Goal: Task Accomplishment & Management: Use online tool/utility

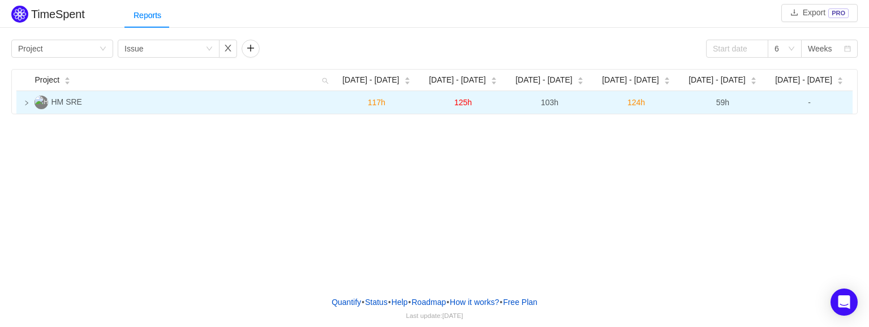
click at [25, 102] on icon "icon: right" at bounding box center [27, 103] width 6 height 6
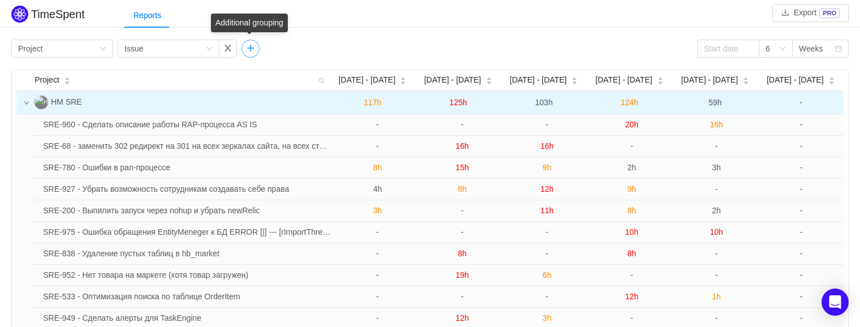
click at [250, 45] on button "button" at bounding box center [251, 49] width 18 height 18
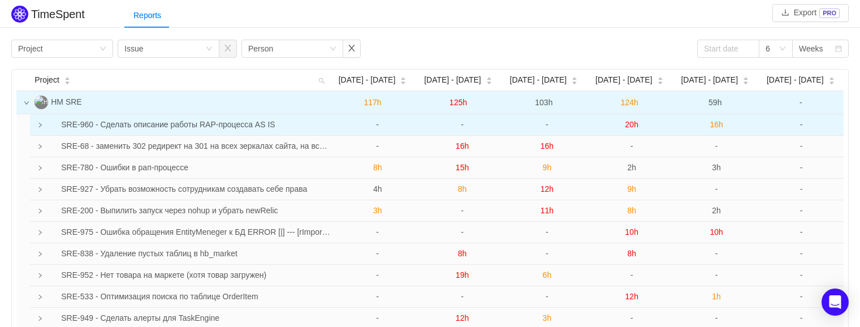
click at [40, 127] on icon "icon: right" at bounding box center [40, 125] width 6 height 6
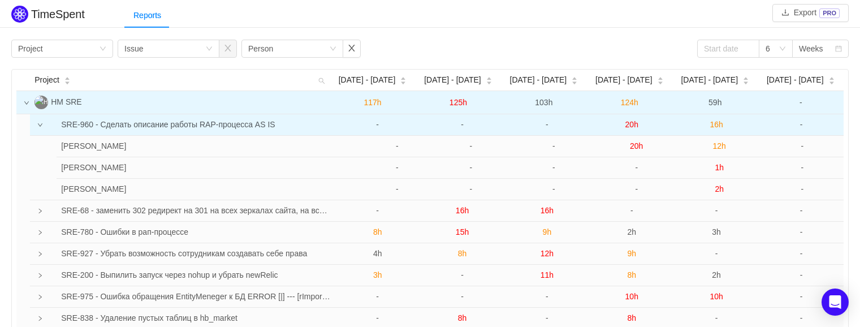
click at [40, 127] on icon "icon: down" at bounding box center [40, 125] width 6 height 6
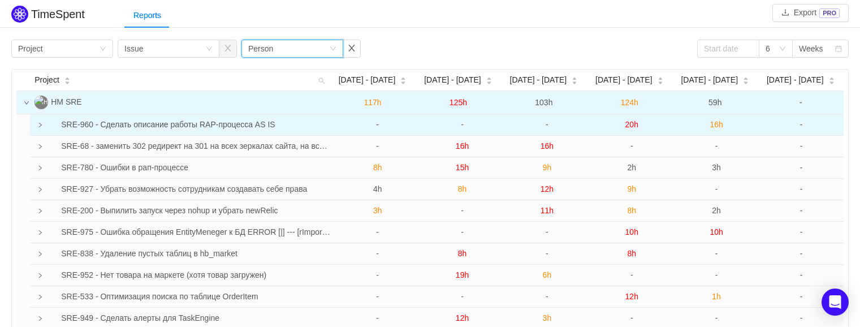
click at [290, 44] on div "Group by Person" at bounding box center [288, 48] width 81 height 17
click at [296, 46] on div "Group by Person" at bounding box center [288, 48] width 81 height 17
click at [205, 50] on div "Group by Issue" at bounding box center [164, 48] width 81 height 17
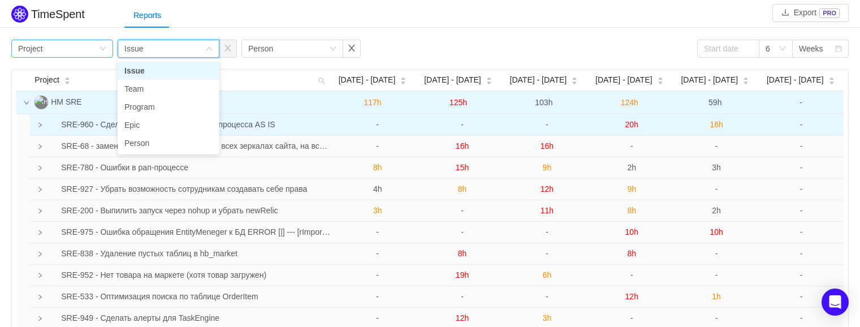
click at [102, 44] on div "Group by Project" at bounding box center [62, 49] width 102 height 18
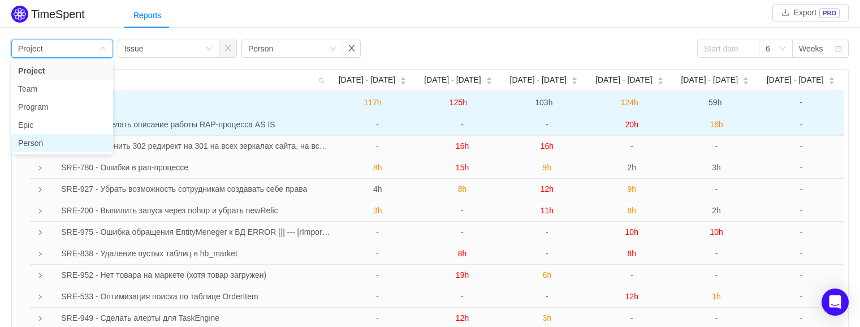
click at [77, 140] on li "Person" at bounding box center [62, 143] width 102 height 18
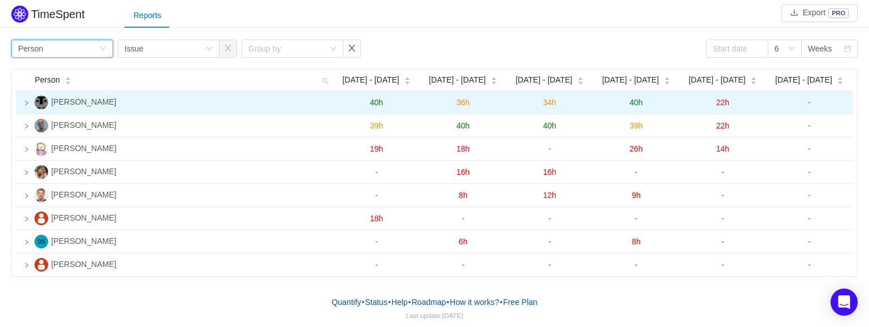
click at [26, 105] on icon "icon: right" at bounding box center [27, 103] width 6 height 6
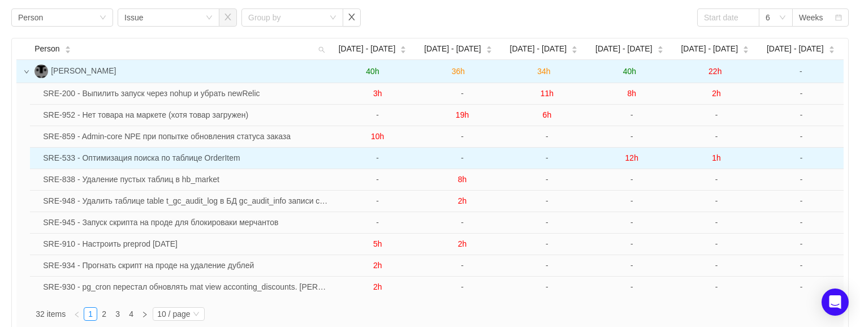
scroll to position [29, 0]
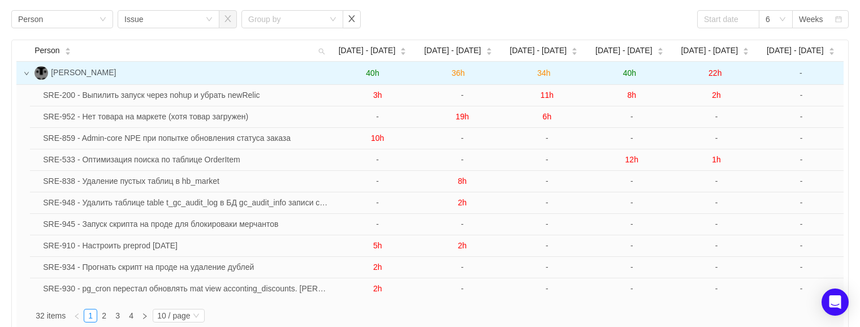
click at [29, 75] on td at bounding box center [23, 73] width 14 height 23
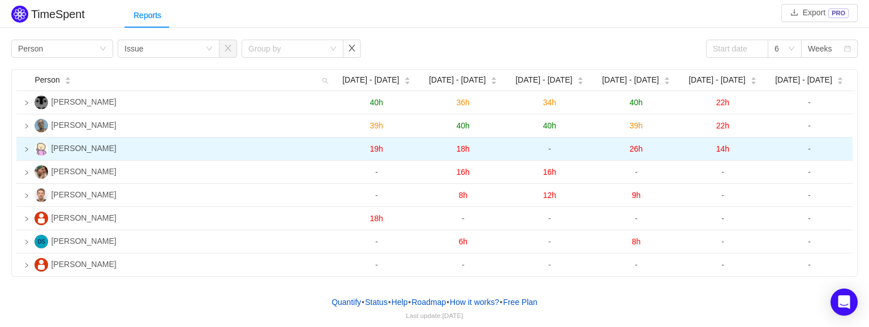
click at [27, 149] on icon "icon: right" at bounding box center [26, 149] width 3 height 5
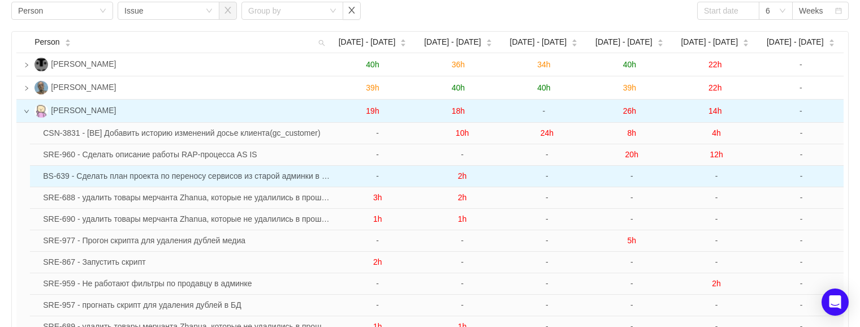
scroll to position [37, 0]
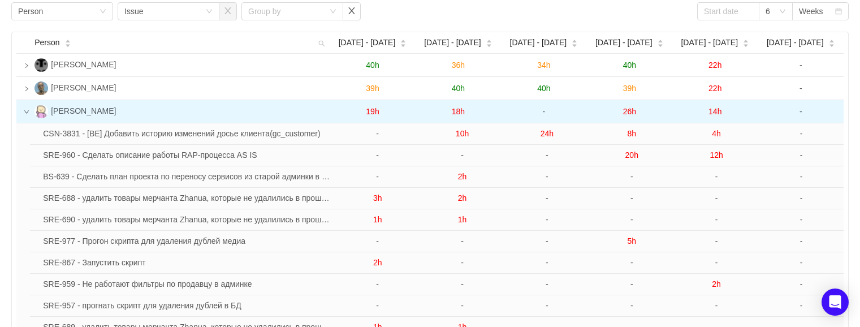
click at [27, 111] on icon "icon: down" at bounding box center [27, 112] width 6 height 6
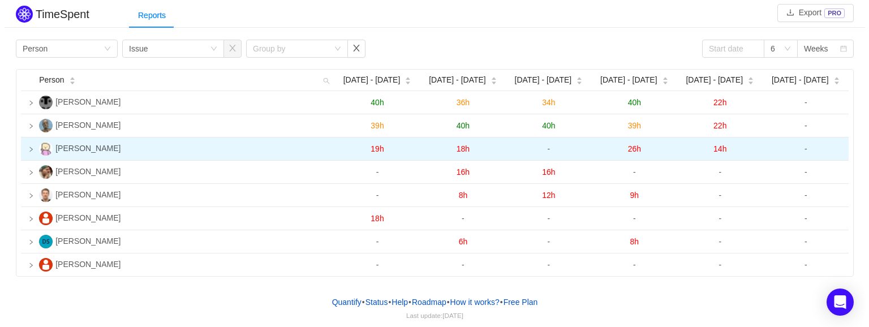
scroll to position [0, 0]
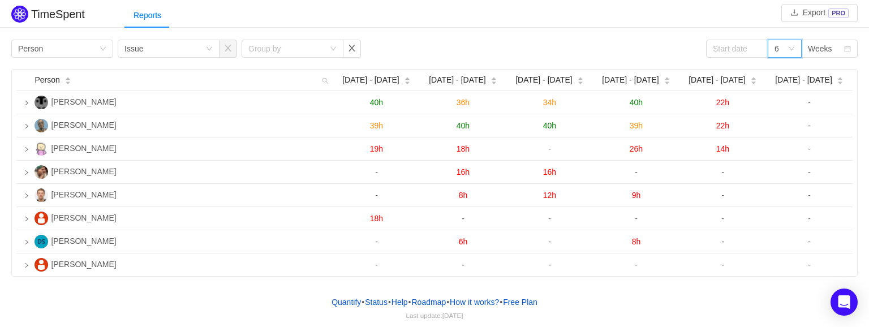
click at [790, 46] on icon "icon: down" at bounding box center [791, 48] width 7 height 7
click at [825, 46] on div "Weeks" at bounding box center [820, 48] width 24 height 17
click at [808, 14] on button "Export PRO" at bounding box center [819, 13] width 76 height 18
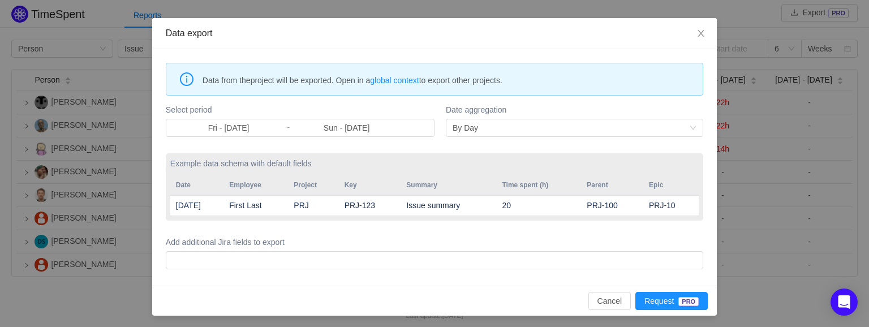
scroll to position [40, 0]
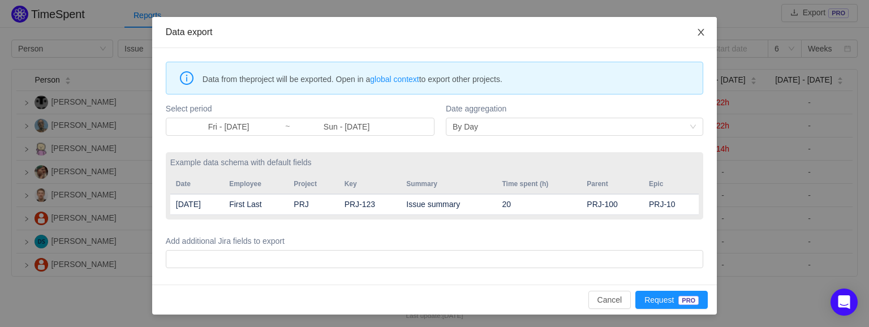
click at [696, 35] on icon "icon: close" at bounding box center [700, 32] width 9 height 9
